Goal: Task Accomplishment & Management: Manage account settings

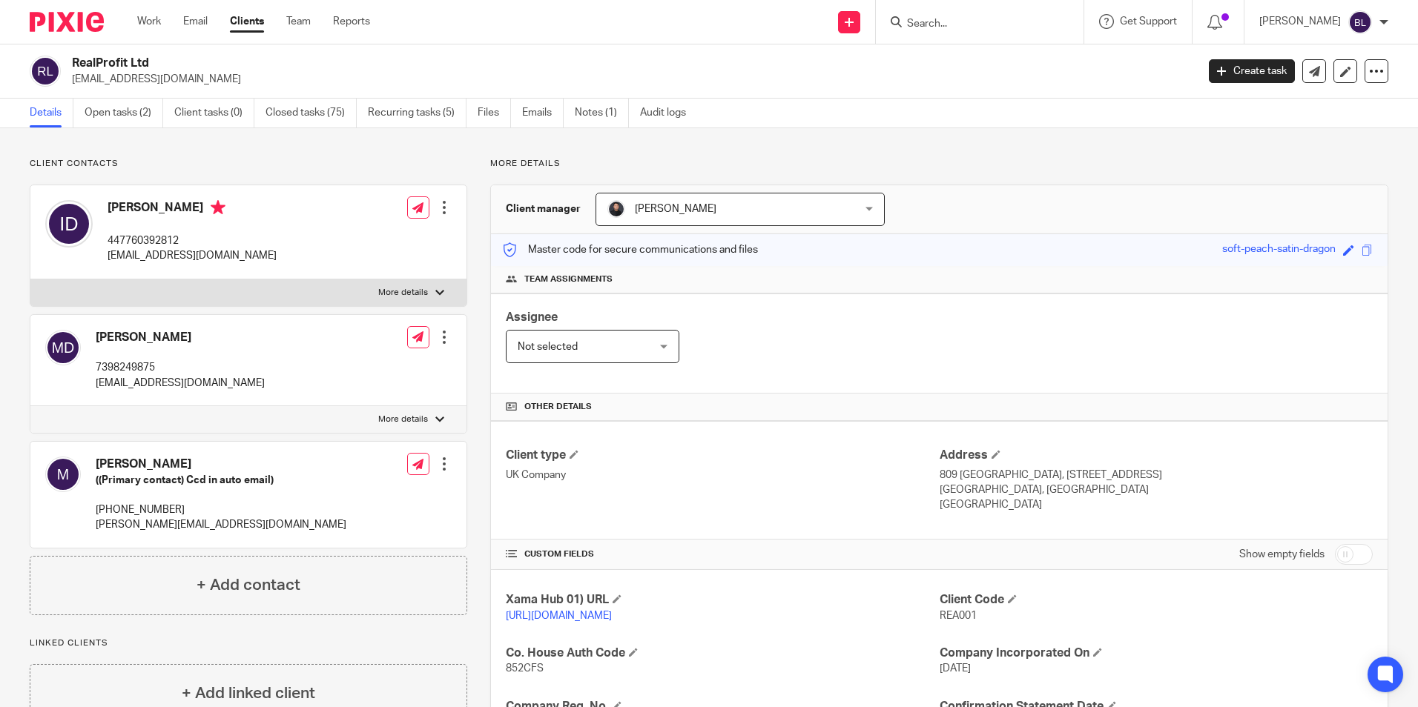
click at [41, 17] on img at bounding box center [67, 22] width 74 height 20
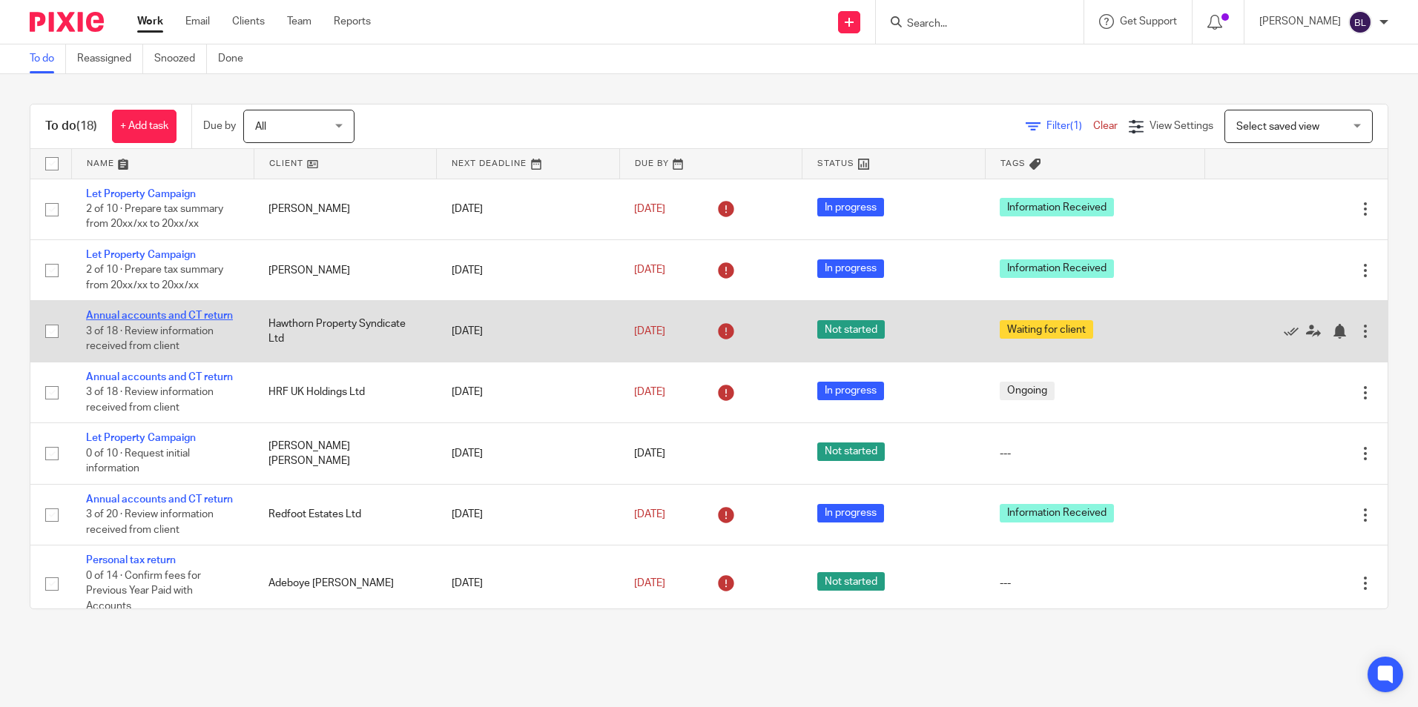
drag, startPoint x: 156, startPoint y: 309, endPoint x: 120, endPoint y: 314, distance: 36.0
click at [120, 314] on link "Annual accounts and CT return" at bounding box center [159, 316] width 147 height 10
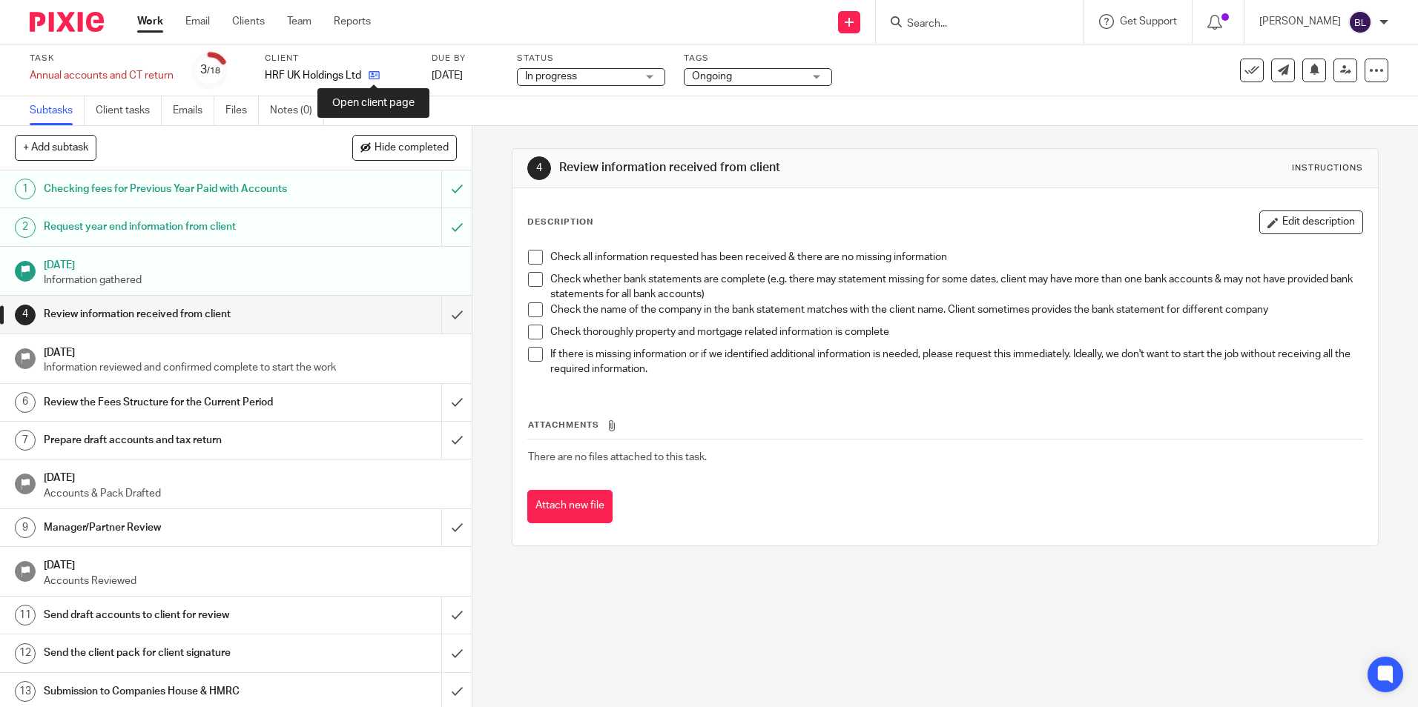
click at [379, 70] on icon at bounding box center [374, 75] width 11 height 11
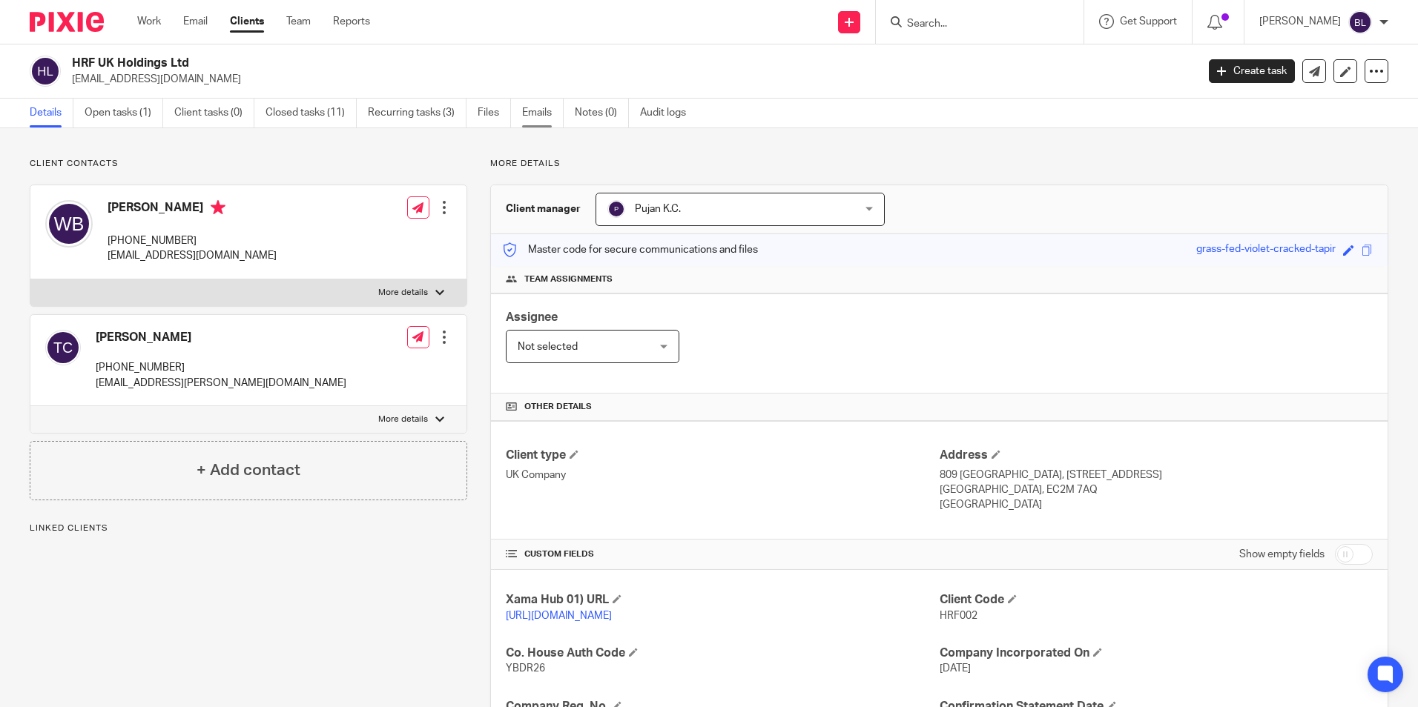
click at [524, 110] on link "Emails" at bounding box center [543, 113] width 42 height 29
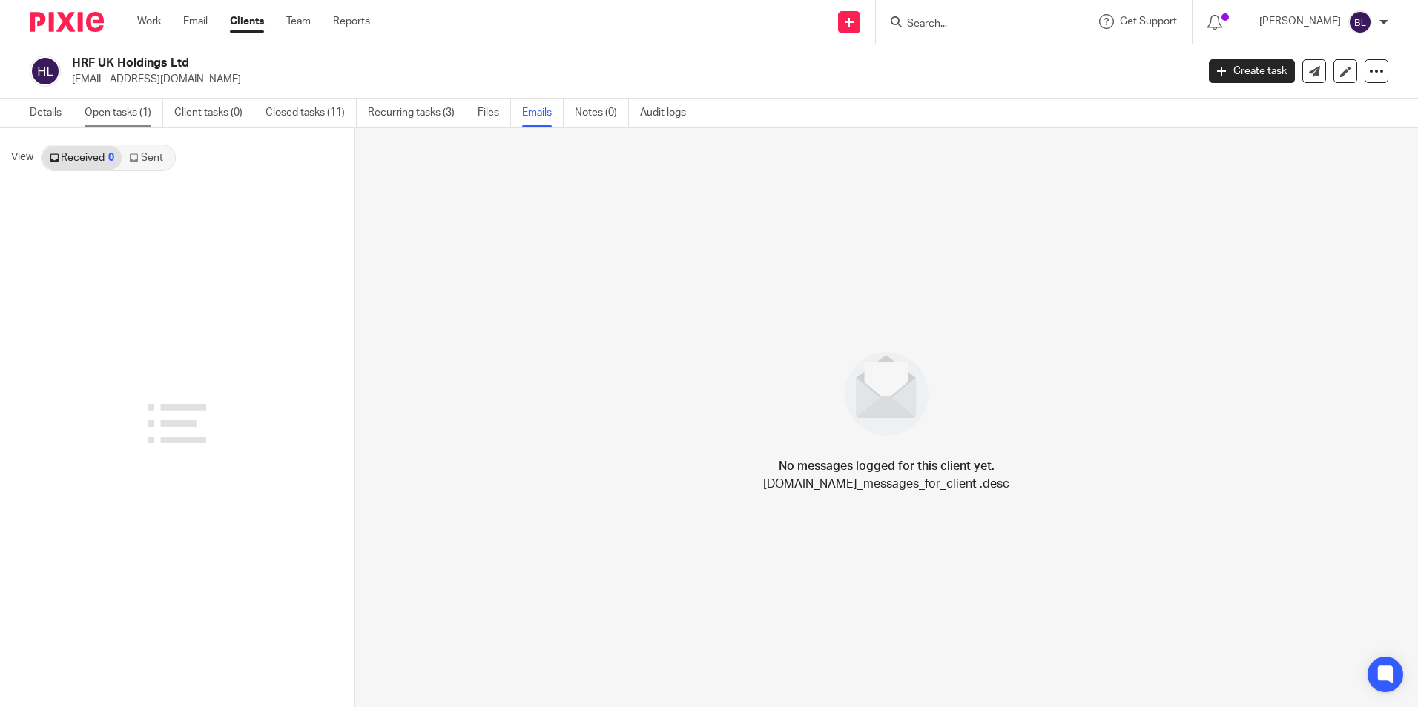
click at [140, 117] on link "Open tasks (1)" at bounding box center [124, 113] width 79 height 29
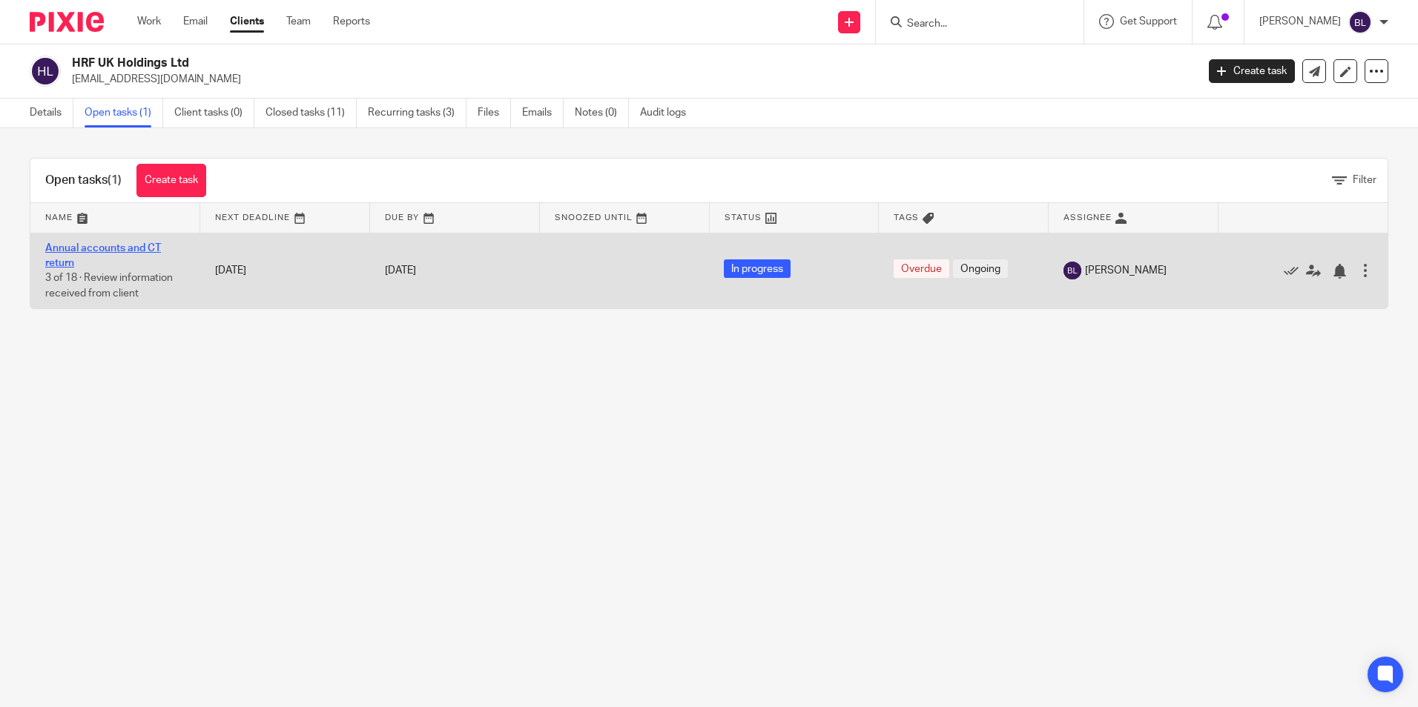
click at [103, 251] on link "Annual accounts and CT return" at bounding box center [103, 255] width 116 height 25
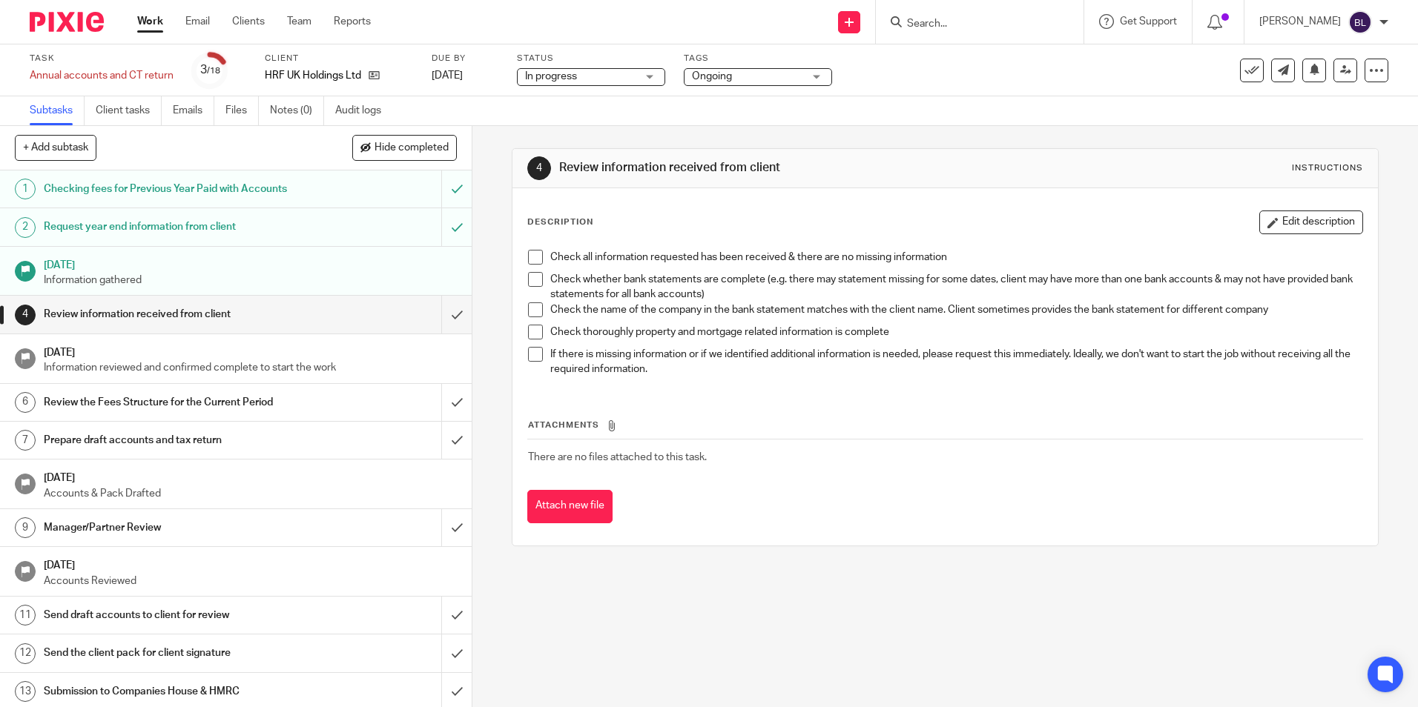
click at [156, 227] on h1 "Request year end information from client" at bounding box center [171, 227] width 255 height 22
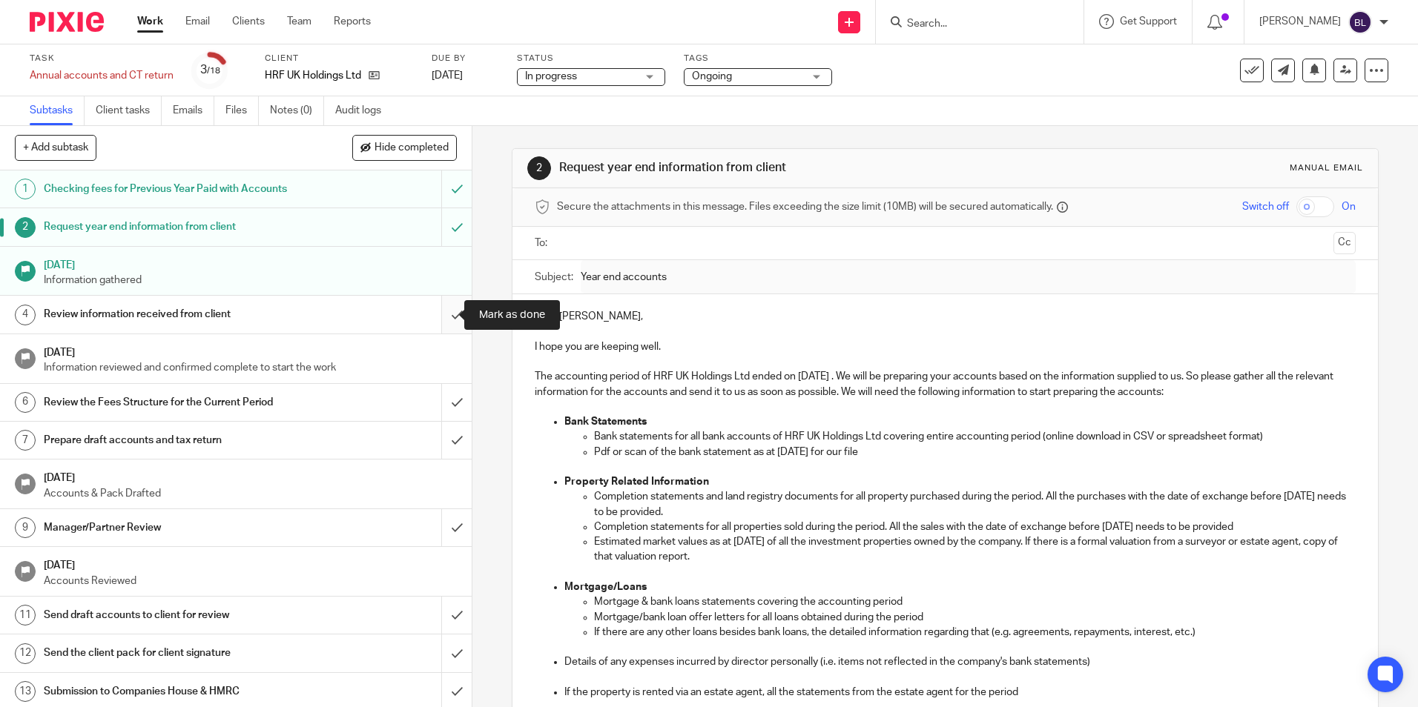
click at [436, 312] on input "submit" at bounding box center [236, 314] width 472 height 37
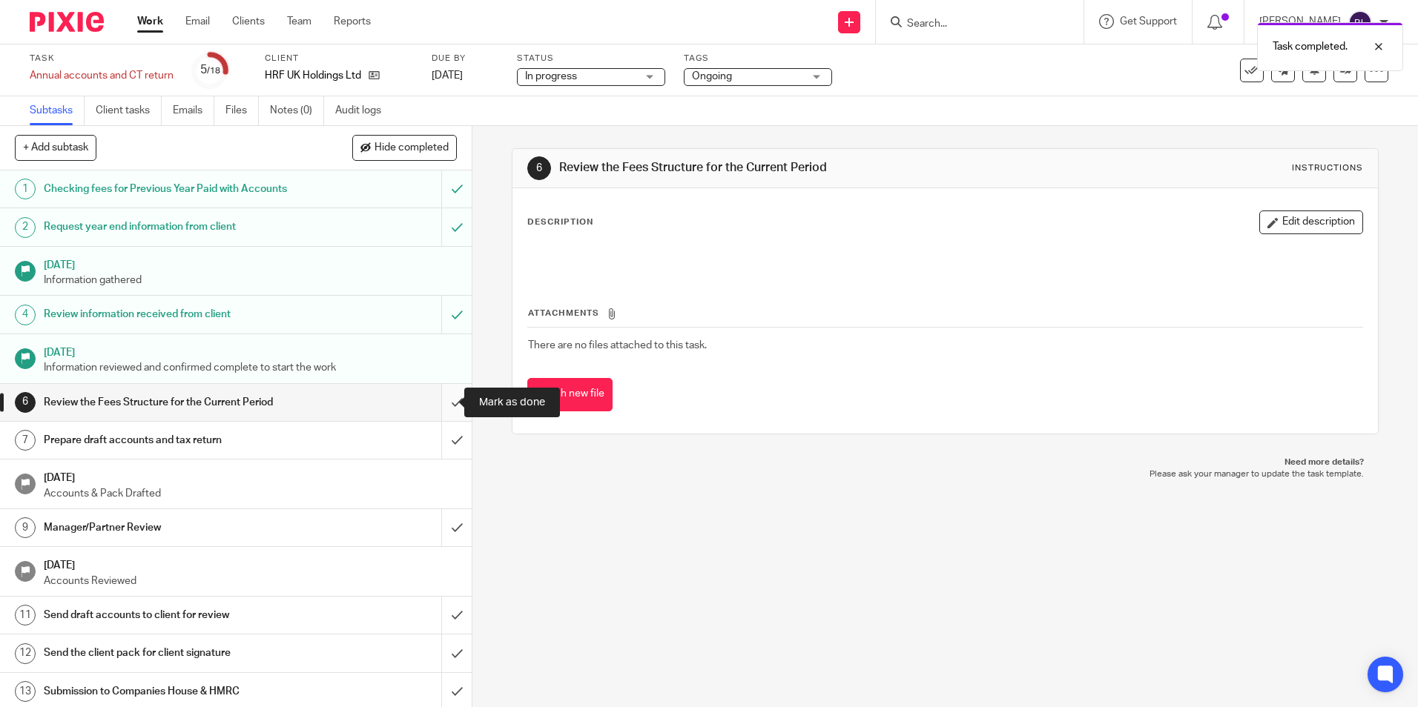
click at [436, 400] on input "submit" at bounding box center [236, 402] width 472 height 37
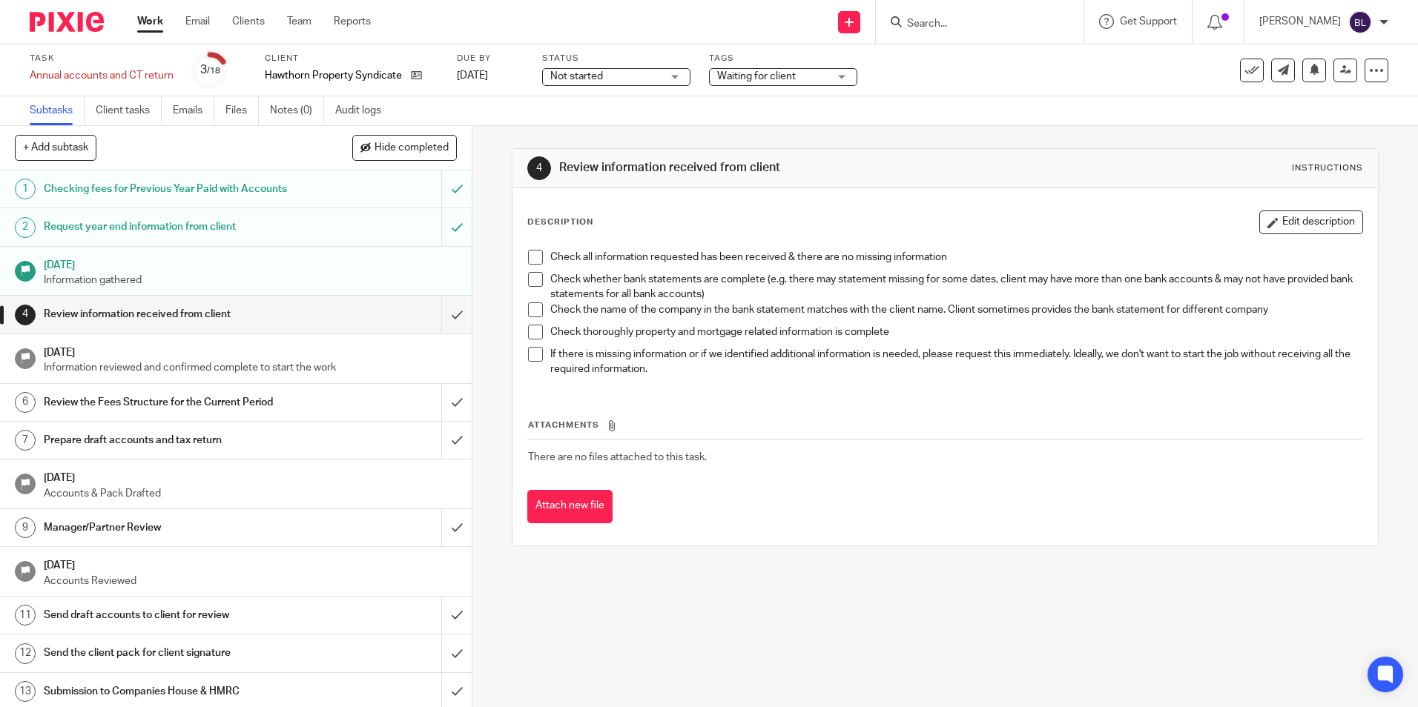
click at [632, 76] on span "Not started" at bounding box center [605, 77] width 111 height 16
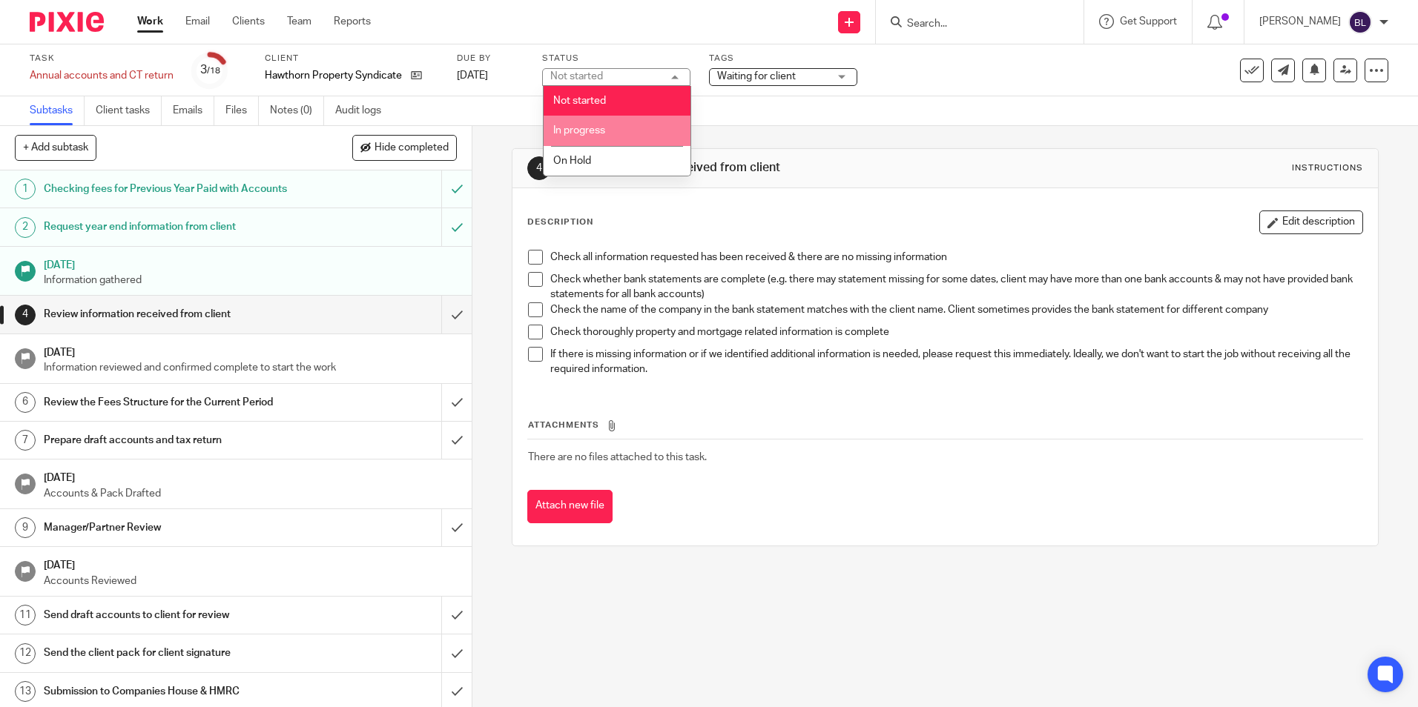
click at [619, 135] on li "In progress" at bounding box center [617, 131] width 147 height 30
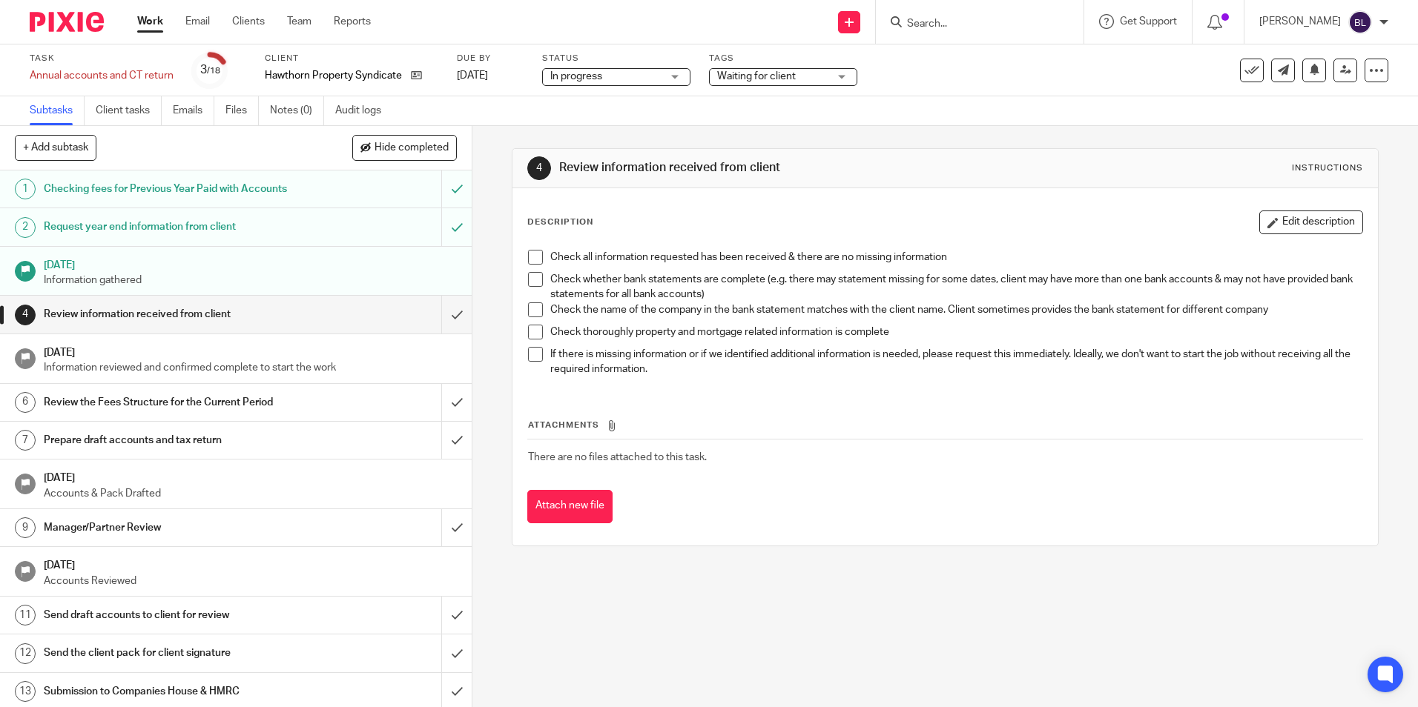
click at [763, 73] on span "Waiting for client" at bounding box center [756, 76] width 79 height 10
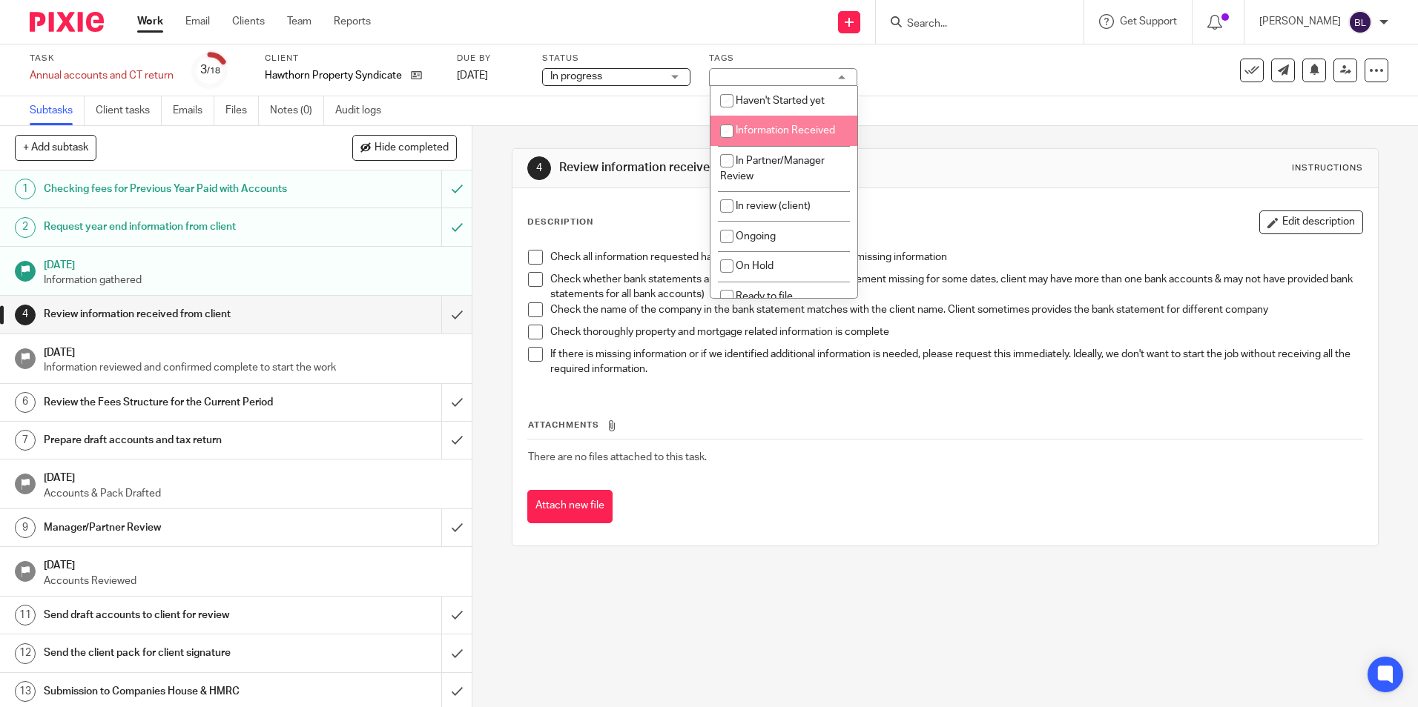
click at [759, 128] on span "Information Received" at bounding box center [785, 130] width 99 height 10
checkbox input "true"
click at [993, 142] on div "4 Review information received from client Instructions Description Edit descrip…" at bounding box center [945, 347] width 866 height 443
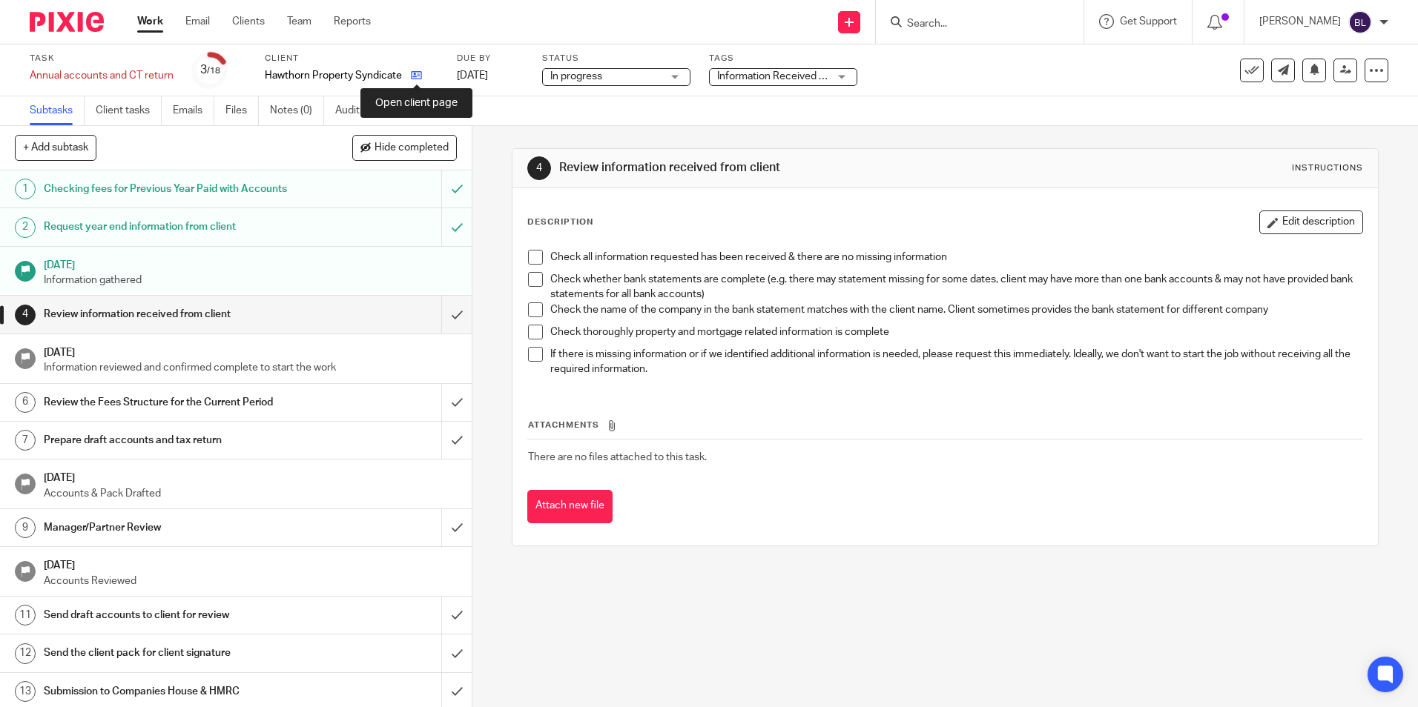
click at [417, 76] on icon at bounding box center [416, 75] width 11 height 11
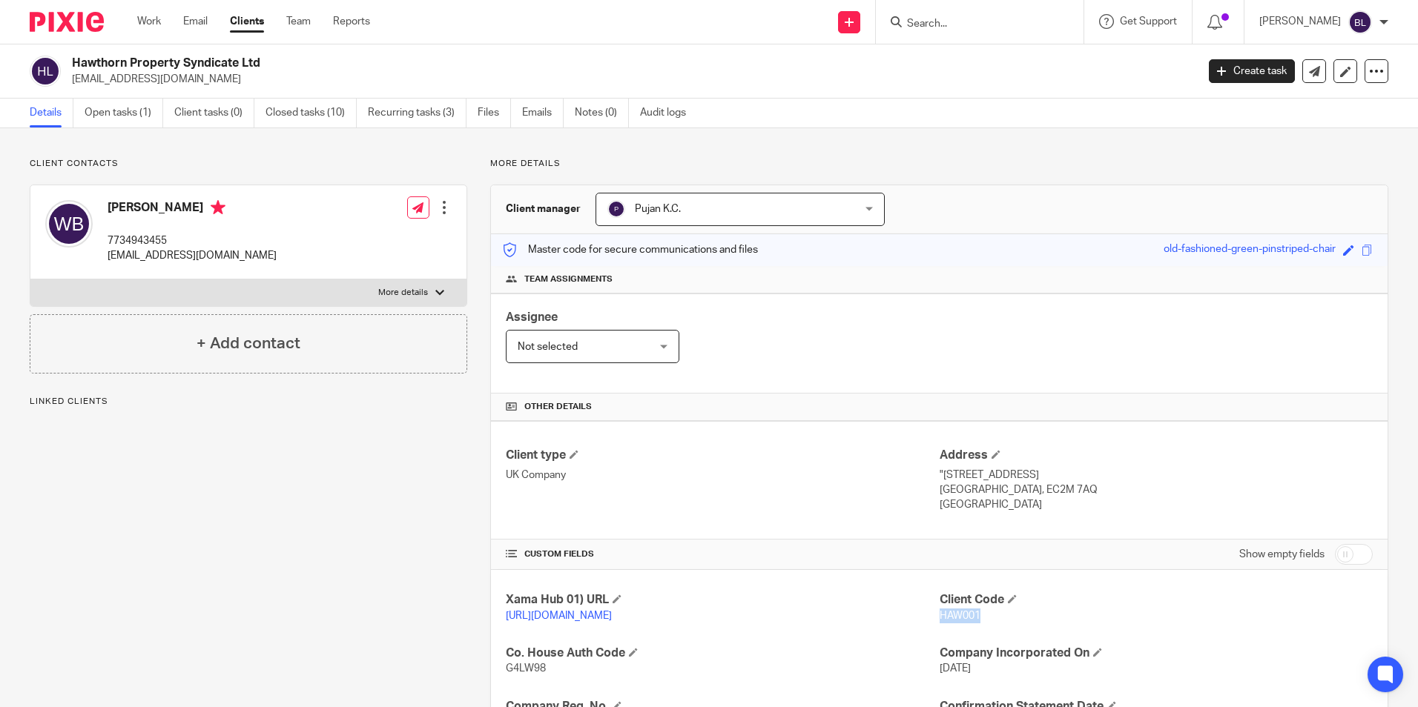
drag, startPoint x: 991, startPoint y: 616, endPoint x: 931, endPoint y: 621, distance: 60.2
click at [940, 621] on p "HAW001" at bounding box center [1156, 616] width 433 height 15
copy span "HAW001"
